Goal: Transaction & Acquisition: Purchase product/service

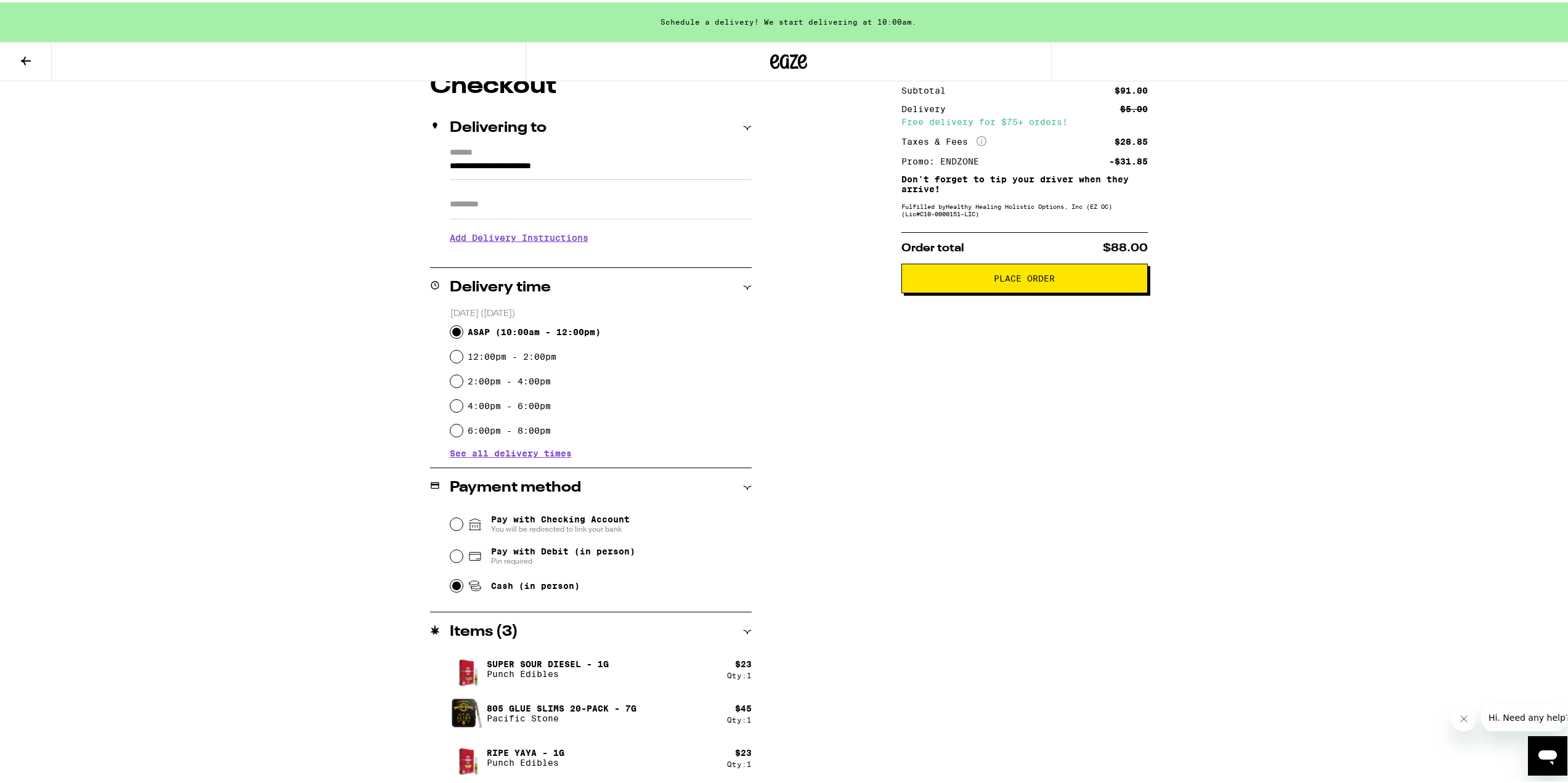
click at [1061, 418] on div "Subtotal $91.00 Delivery $5.00 Free delivery for $75+ orders! Taxes & Fees More…" at bounding box center [1024, 428] width 246 height 712
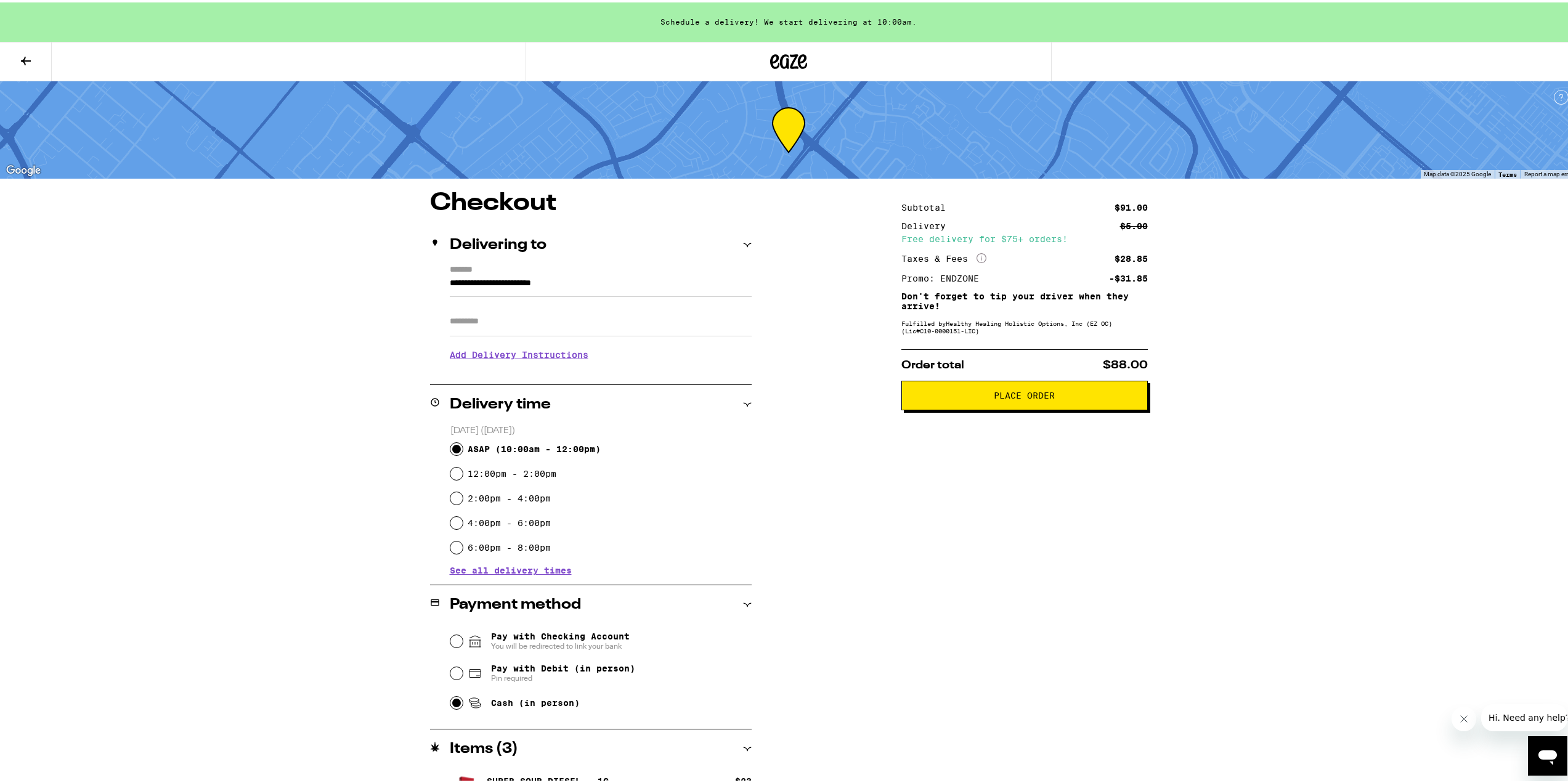
click at [1016, 398] on span "Place Order" at bounding box center [1024, 393] width 61 height 9
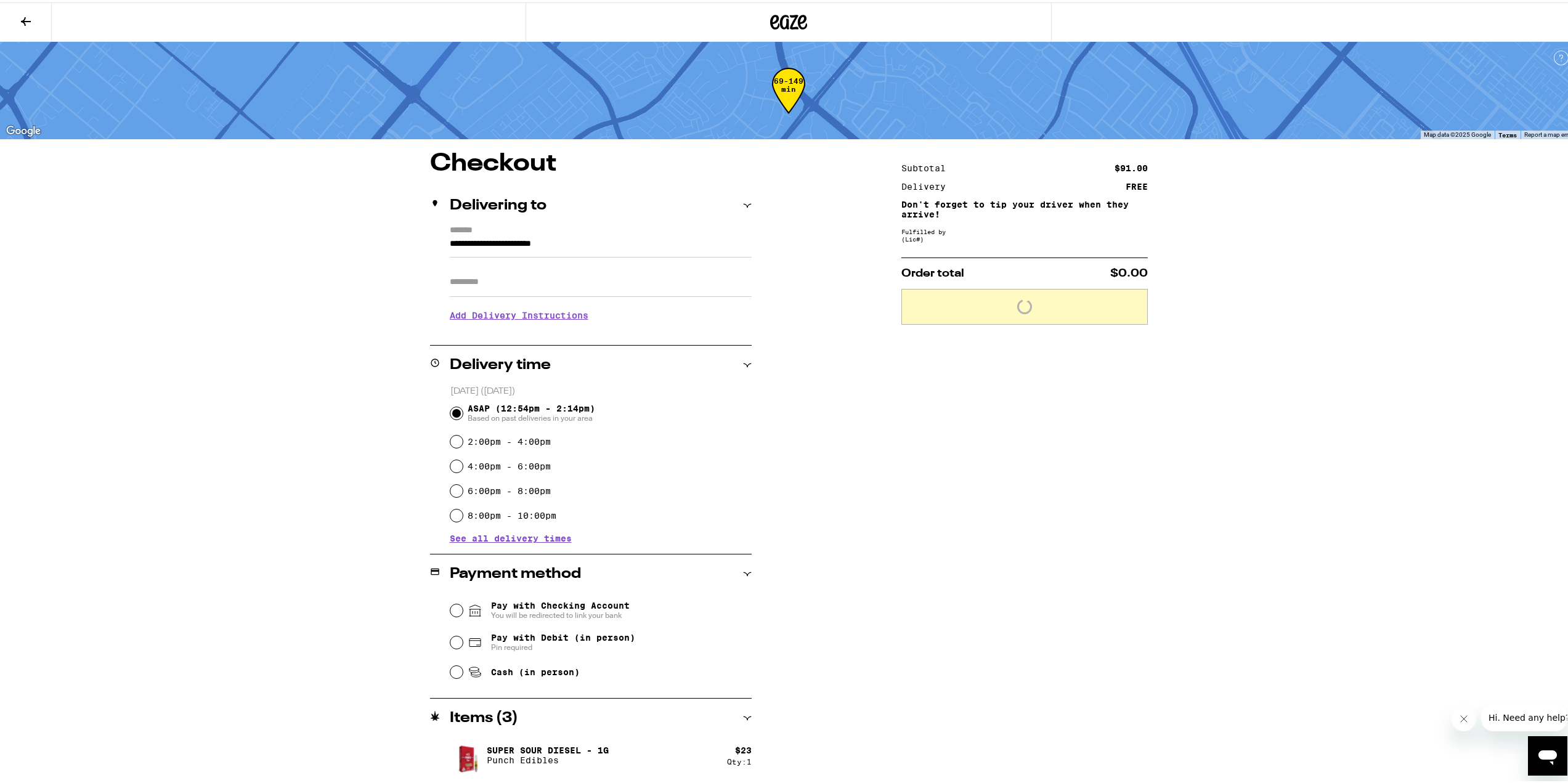
click at [537, 670] on span "Cash (in person)" at bounding box center [535, 670] width 88 height 9
click at [462, 670] on input "Cash (in person)" at bounding box center [457, 670] width 13 height 13
radio input "true"
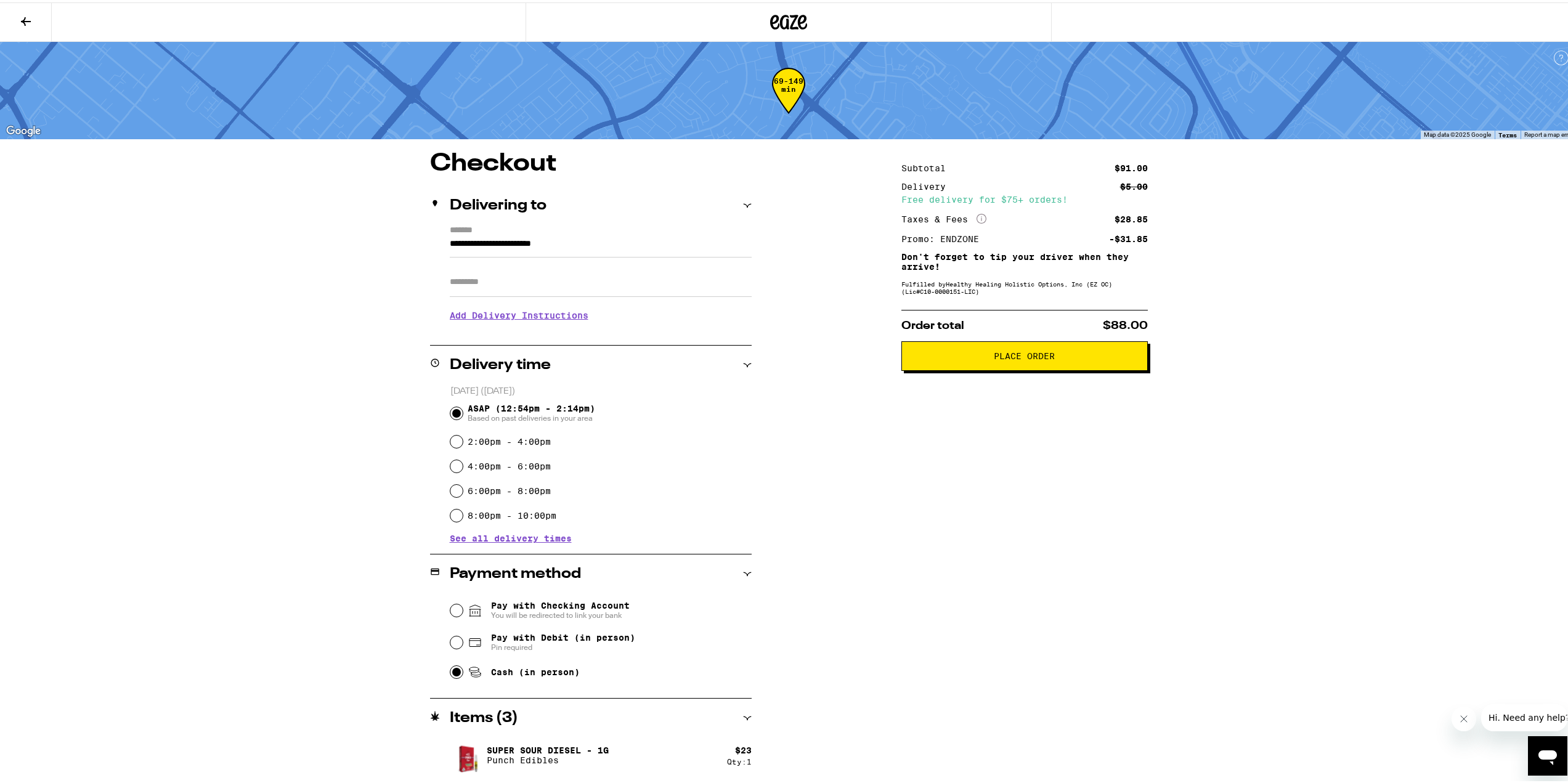
click at [1022, 358] on span "Place Order" at bounding box center [1024, 354] width 61 height 9
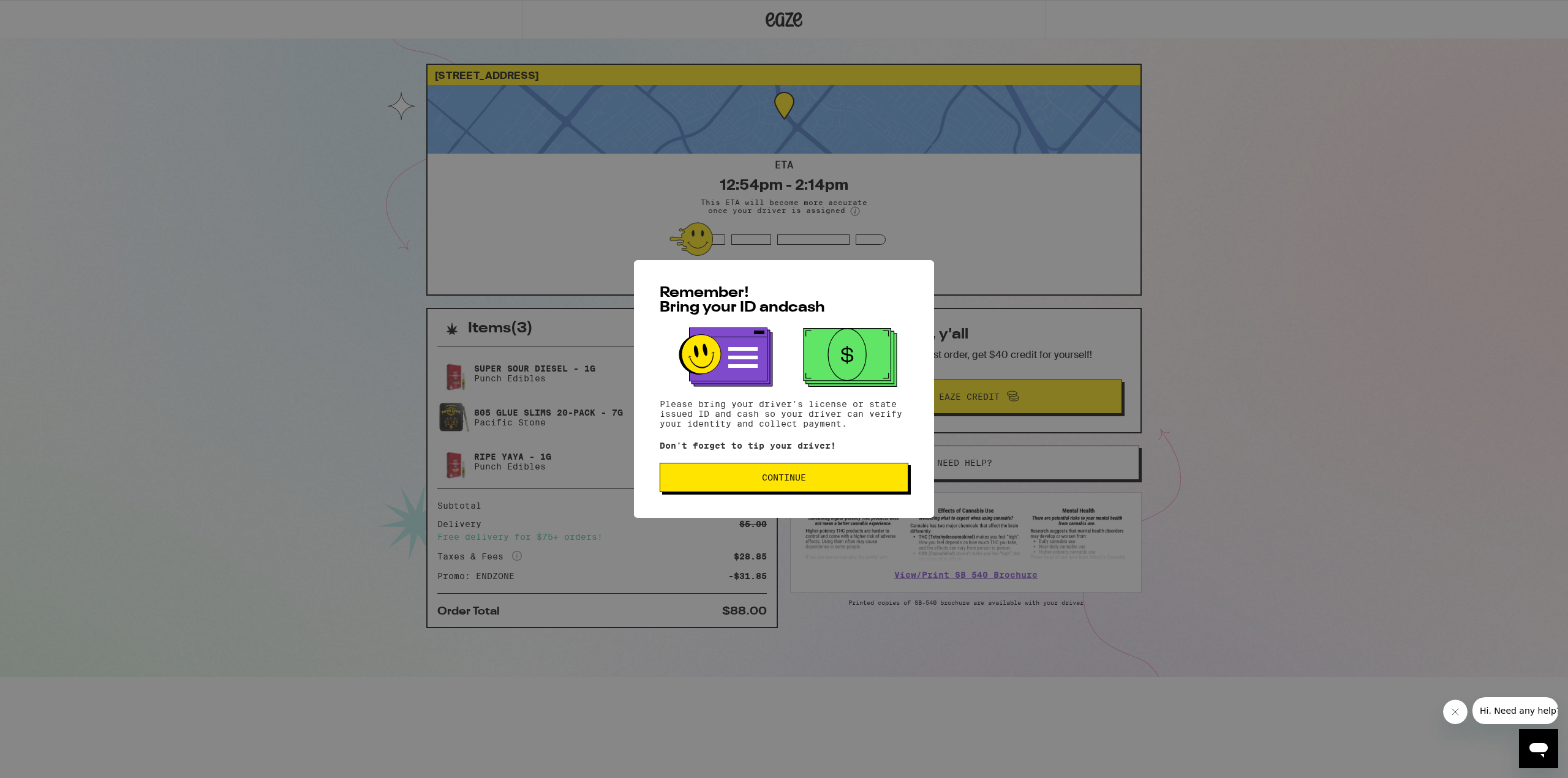
click at [806, 481] on span "Continue" at bounding box center [784, 478] width 44 height 9
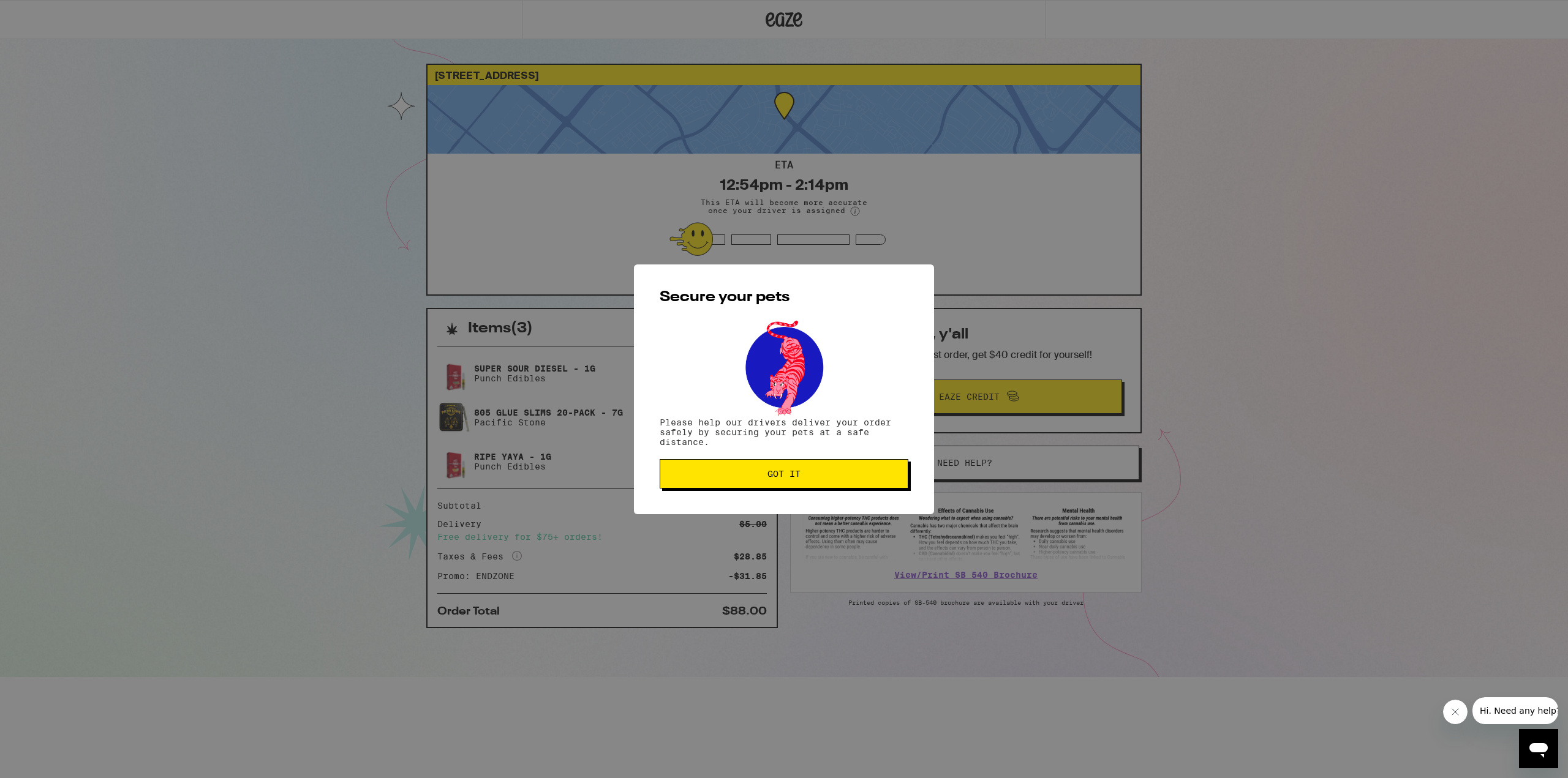
click at [809, 477] on span "Got it" at bounding box center [784, 474] width 227 height 9
